Goal: Obtain resource: Download file/media

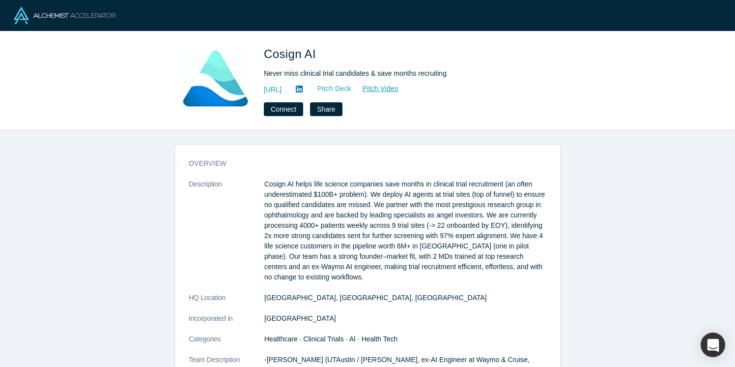
click at [352, 88] on link "Pitch Deck" at bounding box center [329, 88] width 45 height 11
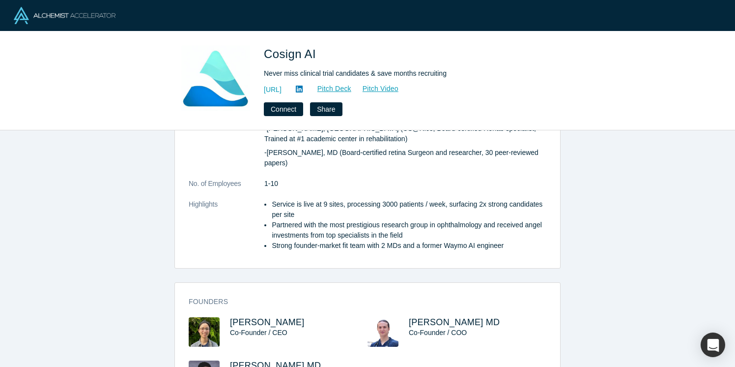
scroll to position [246, 0]
